Goal: Information Seeking & Learning: Learn about a topic

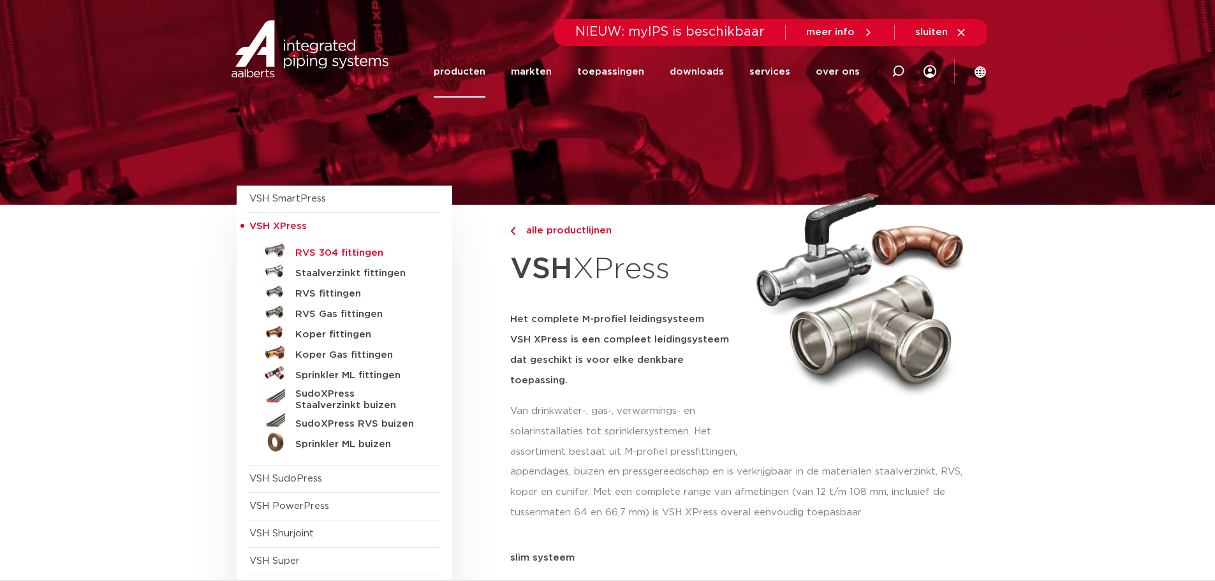
click at [318, 254] on h5 "RVS 304 fittingen" at bounding box center [358, 253] width 126 height 11
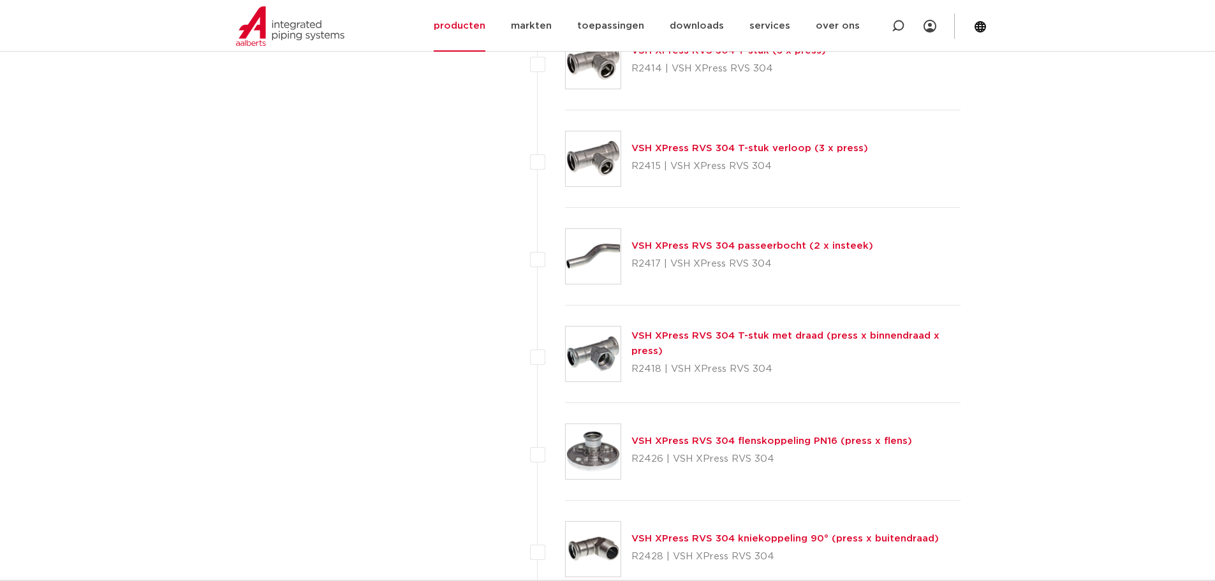
scroll to position [1273, 0]
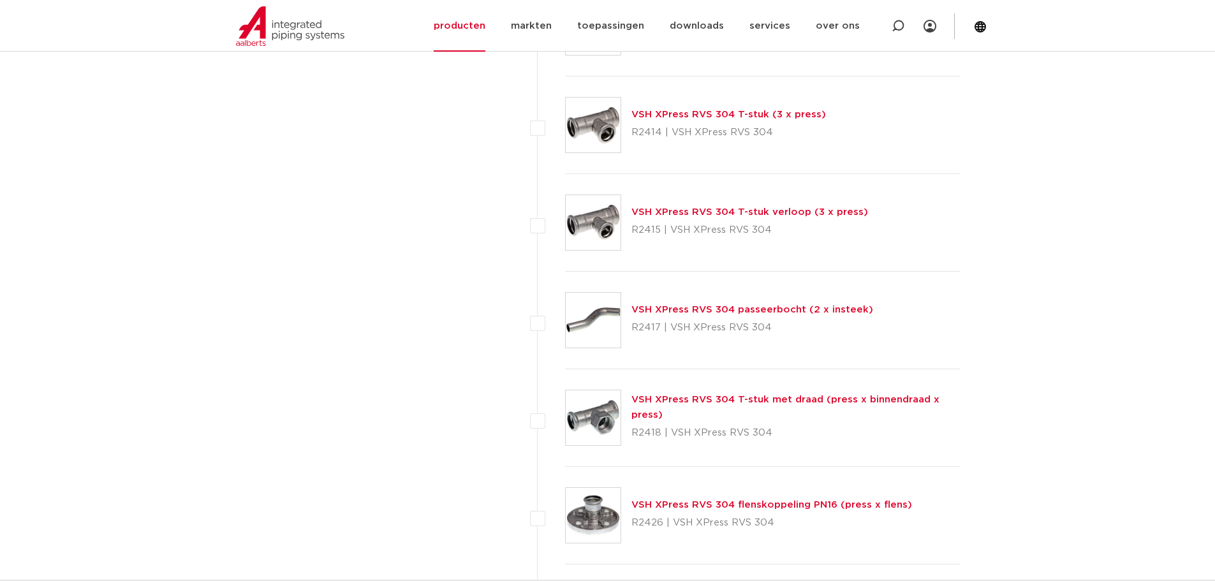
click at [692, 115] on link "VSH XPress RVS 304 T-stuk (3 x press)" at bounding box center [729, 115] width 195 height 10
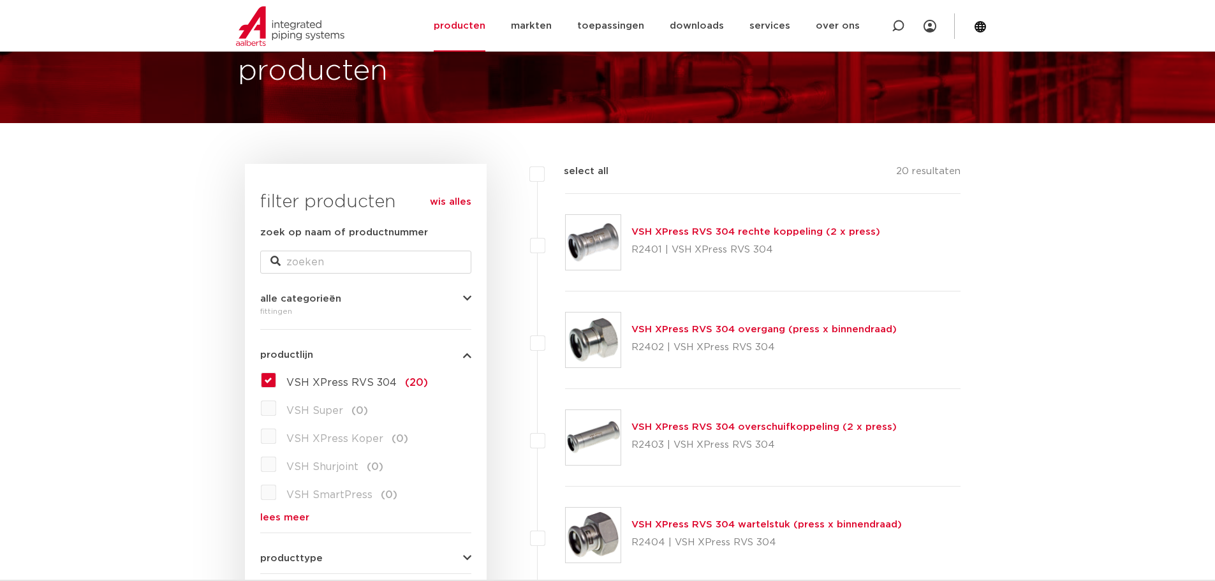
scroll to position [64, 0]
